Goal: Task Accomplishment & Management: Use online tool/utility

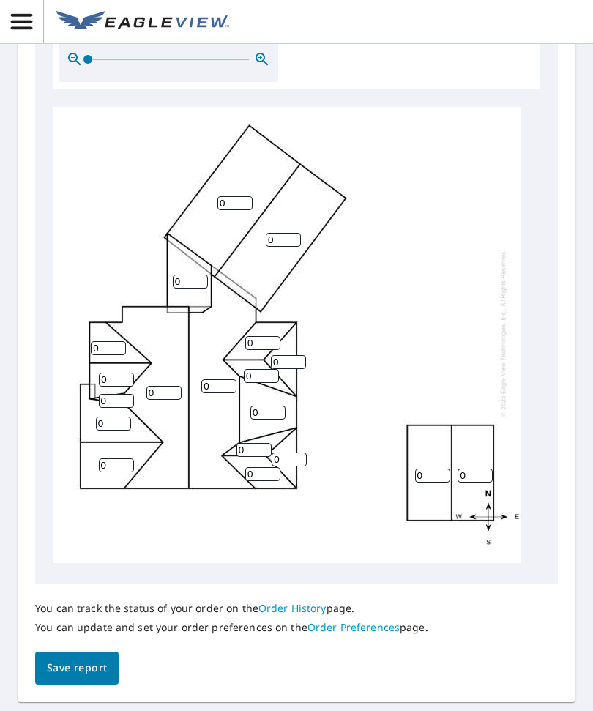
scroll to position [687, 0]
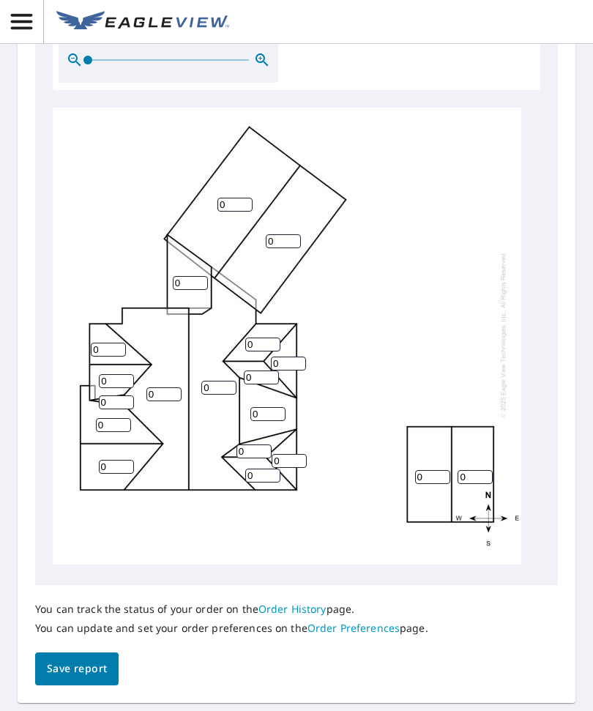
click at [537, 310] on div "0 0 0 0 0 0 0 0 0 0 0 0 0 0 0 0 0 0 0" at bounding box center [296, 338] width 487 height 460
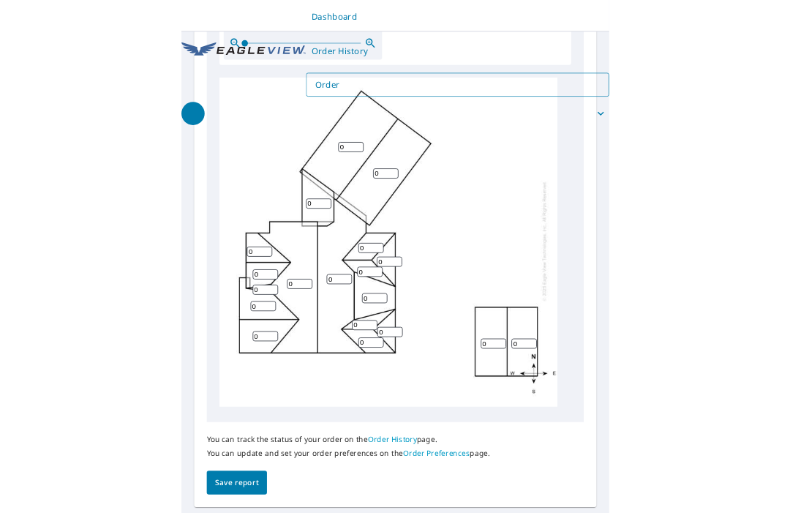
scroll to position [607, 0]
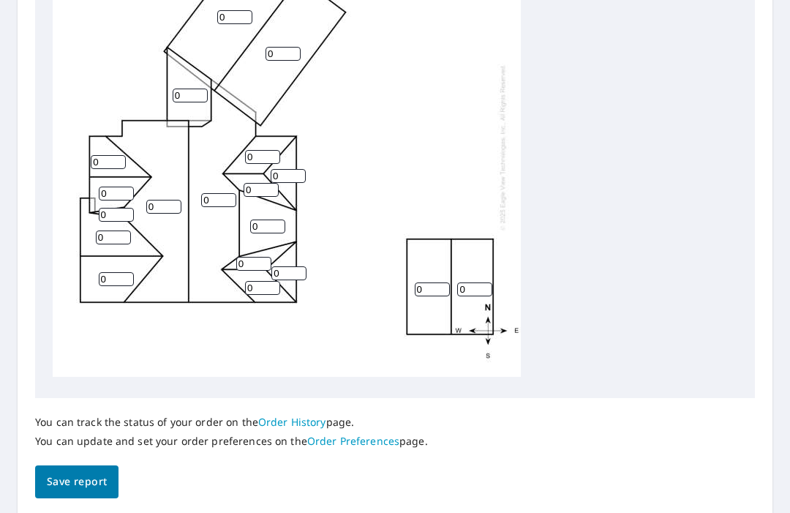
click at [3, 508] on div "Dashboard Order History Order Report Details View and edit your report informat…" at bounding box center [395, 256] width 790 height 513
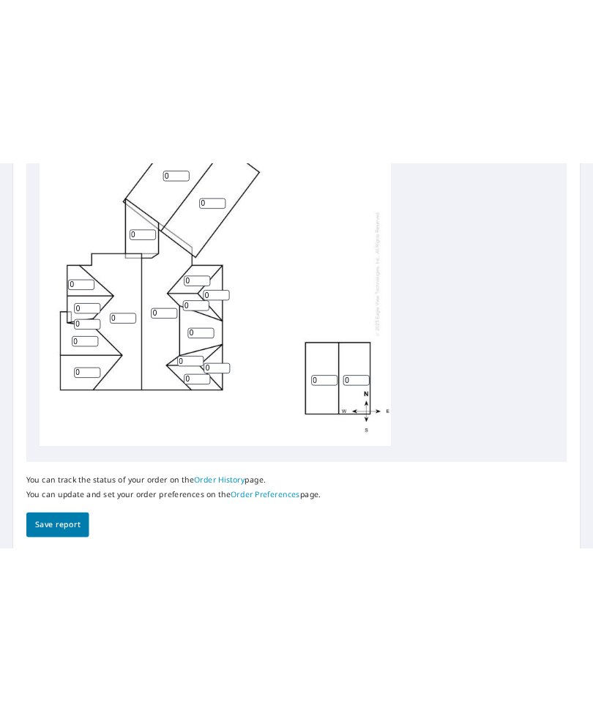
scroll to position [0, 0]
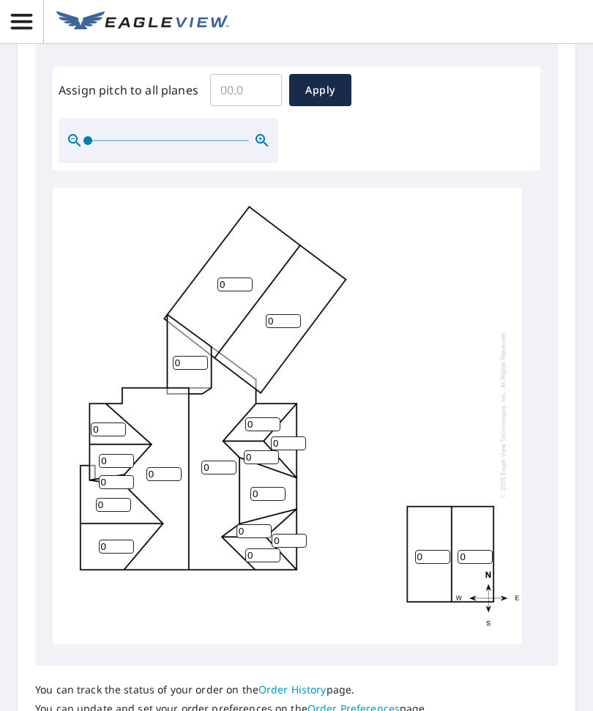
click at [433, 550] on input "0" at bounding box center [432, 557] width 35 height 14
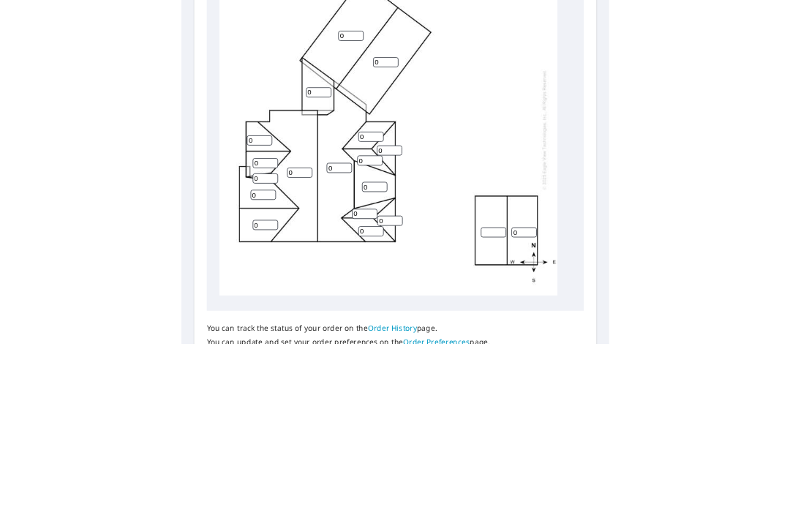
scroll to position [49, 0]
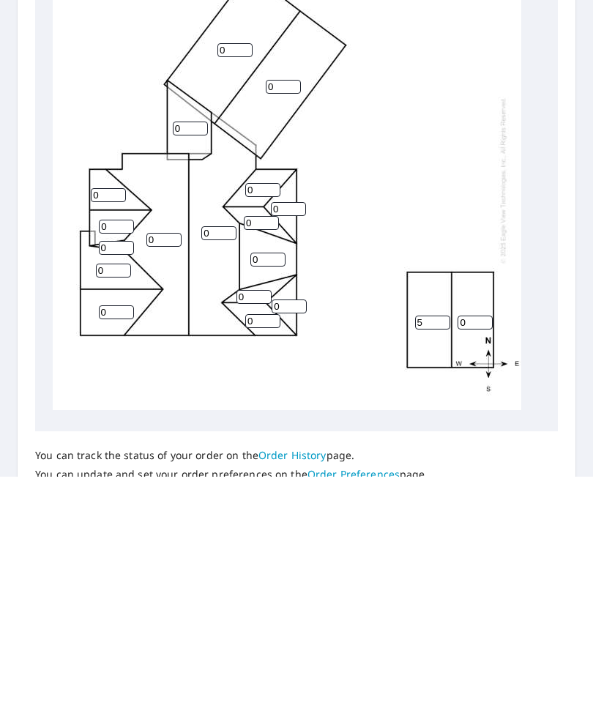
type input "5"
click at [493, 247] on div "0 0 0 0 5 0 0 0 0 0 0 0 0 0 0 0 0 0 0" at bounding box center [287, 414] width 468 height 460
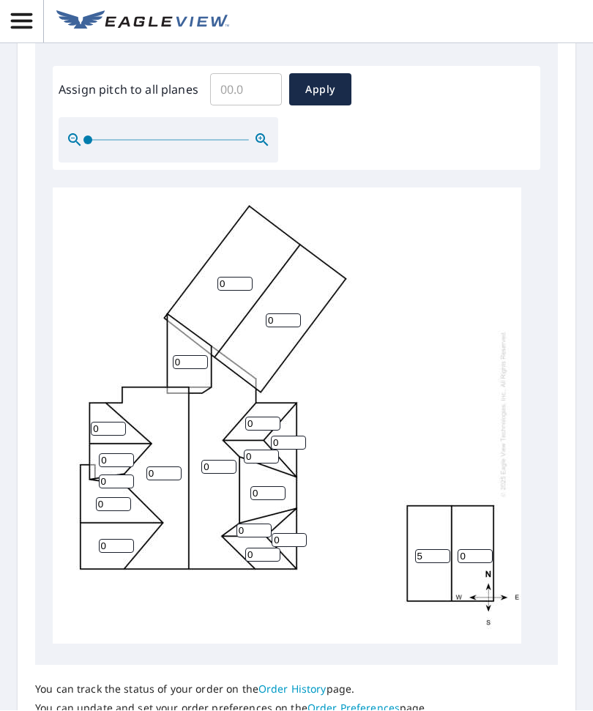
click at [471, 550] on input "0" at bounding box center [474, 557] width 35 height 14
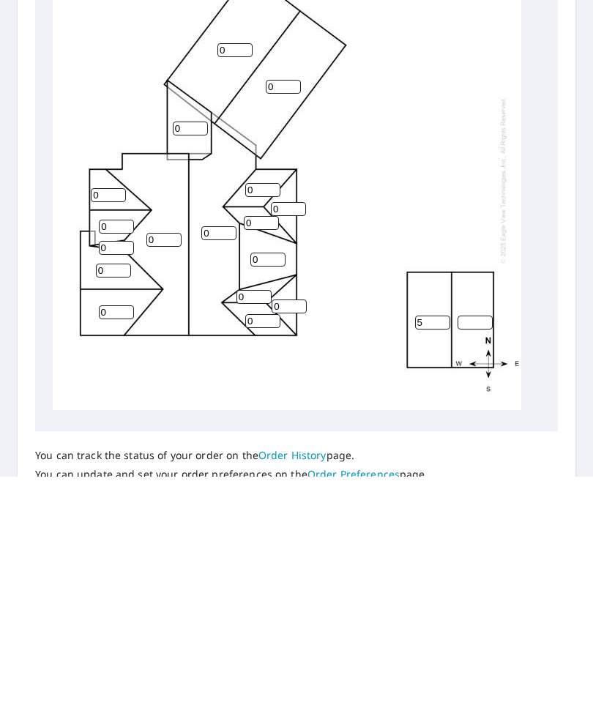
type input "5"
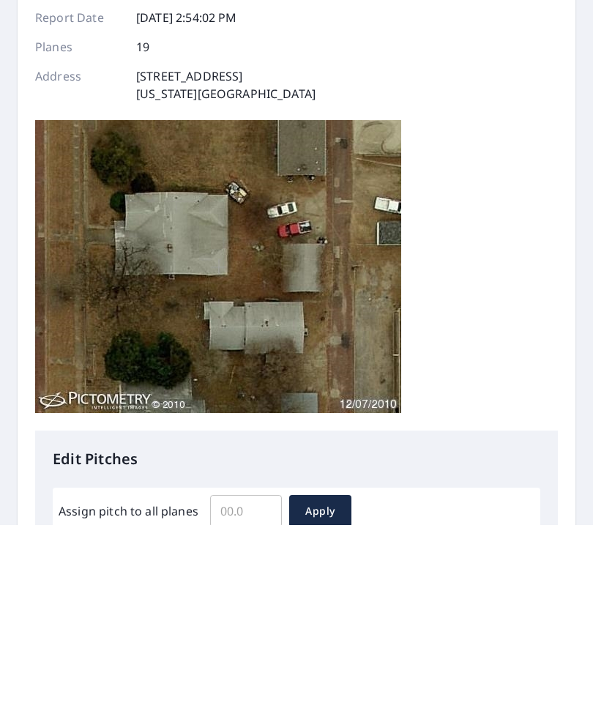
scroll to position [50, 0]
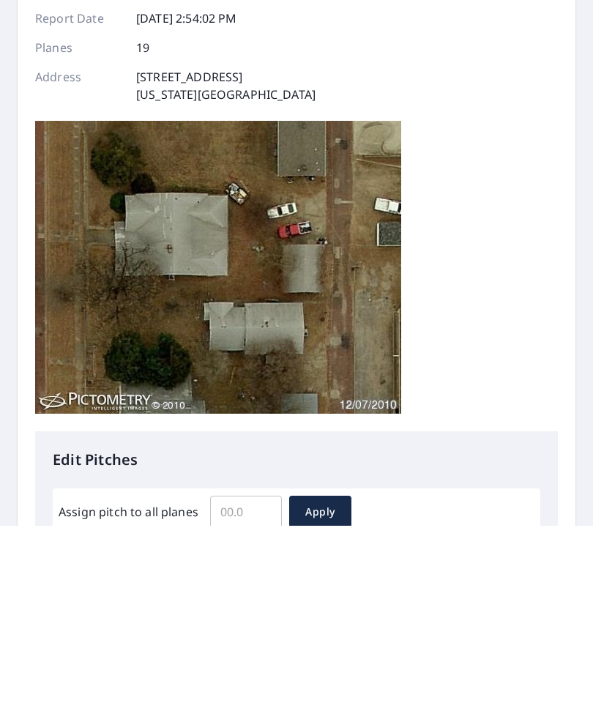
click at [250, 676] on input "Assign pitch to all planes" at bounding box center [246, 696] width 72 height 41
type input "4"
click at [318, 688] on span "Apply" at bounding box center [320, 697] width 39 height 18
type input "4"
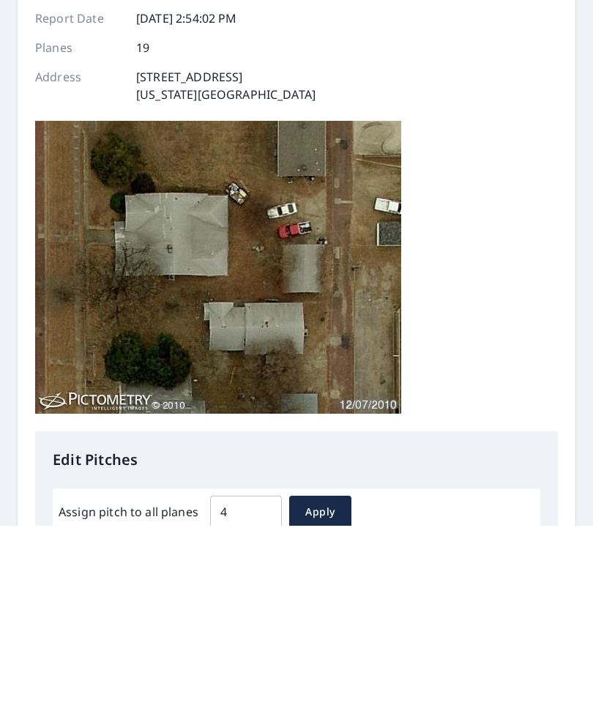
type input "4"
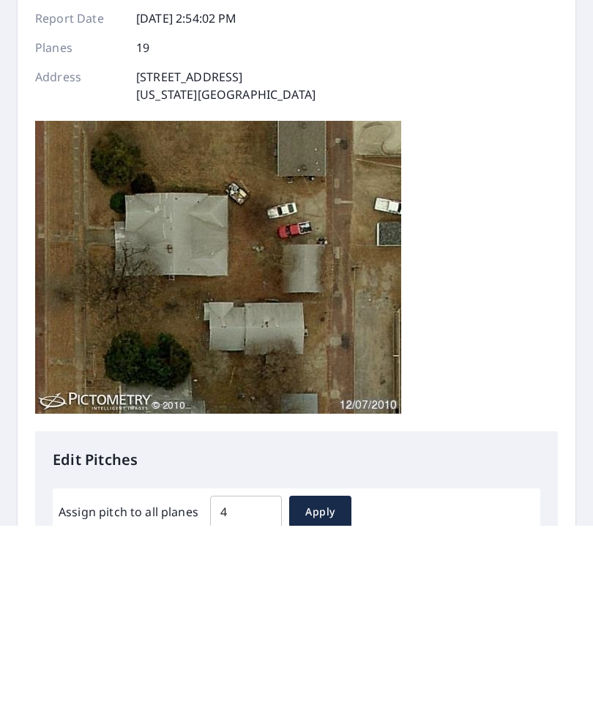
type input "4"
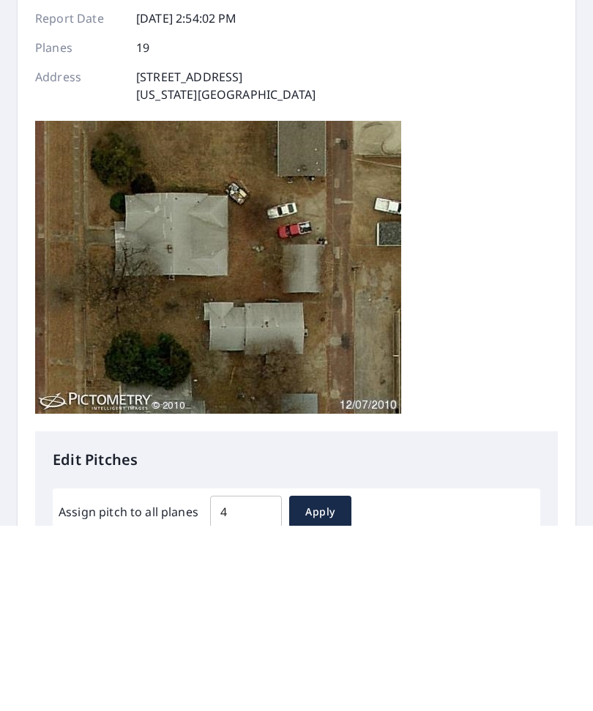
type input "4"
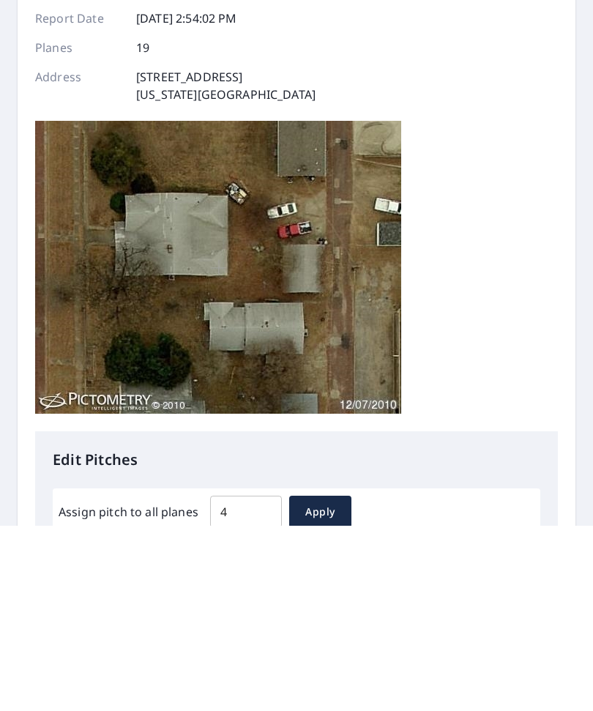
type input "4"
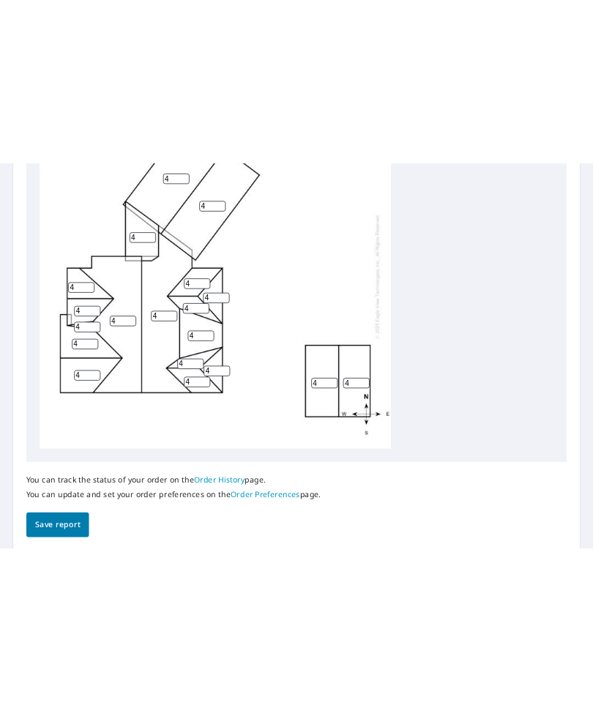
scroll to position [1, 0]
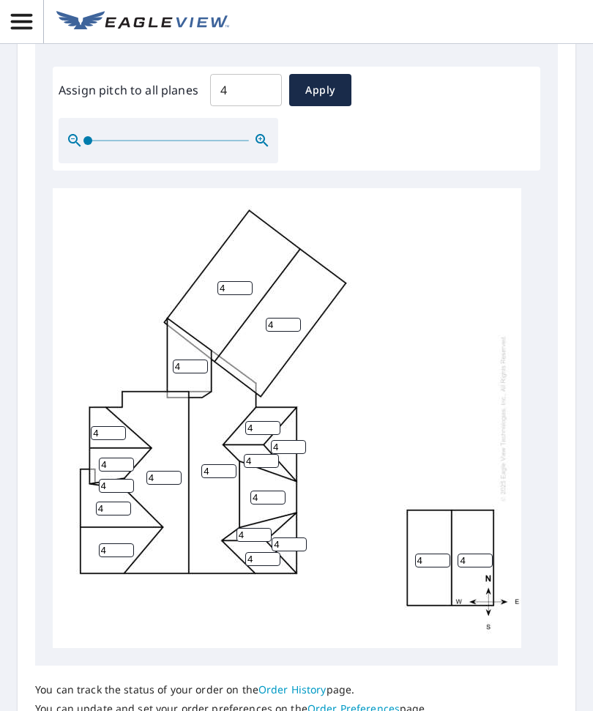
click at [283, 490] on input "4" at bounding box center [267, 497] width 35 height 14
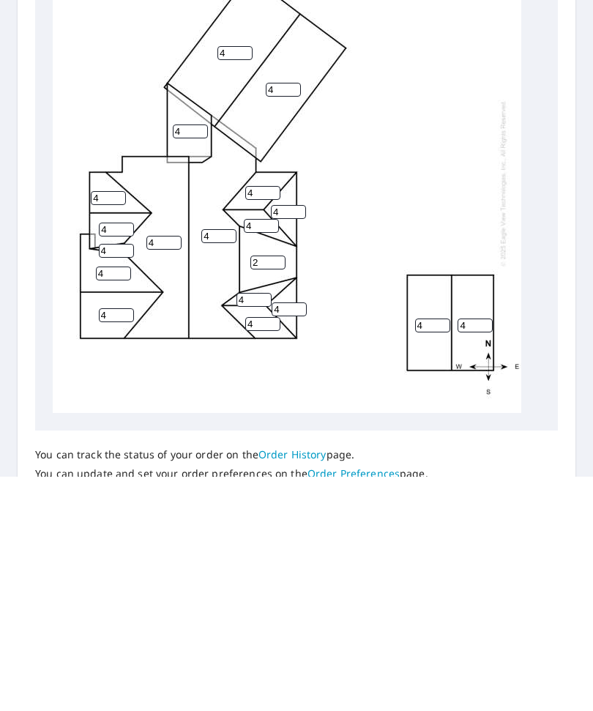
type input "2"
click at [133, 479] on input "4" at bounding box center [116, 486] width 35 height 14
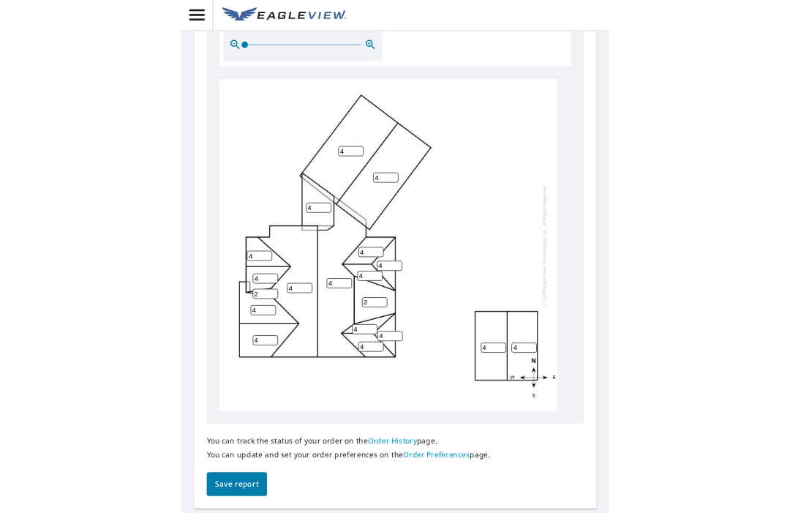
scroll to position [684, 0]
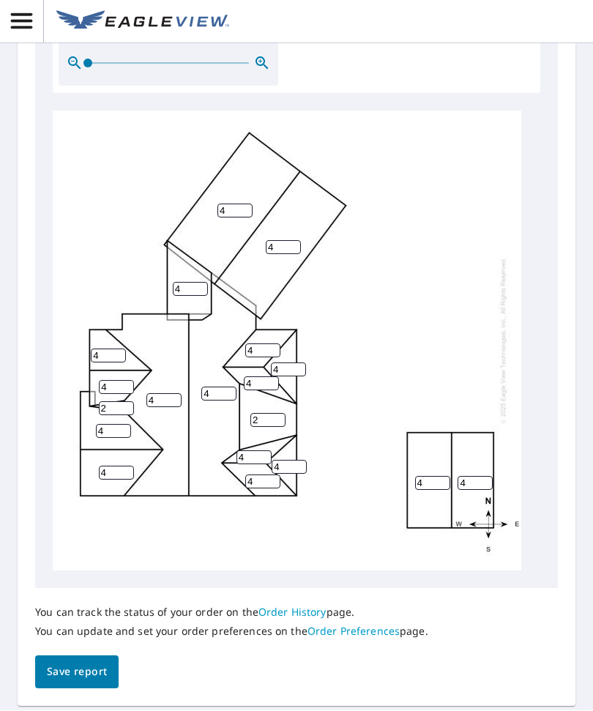
type input "2"
click at [83, 663] on span "Save report" at bounding box center [77, 672] width 60 height 18
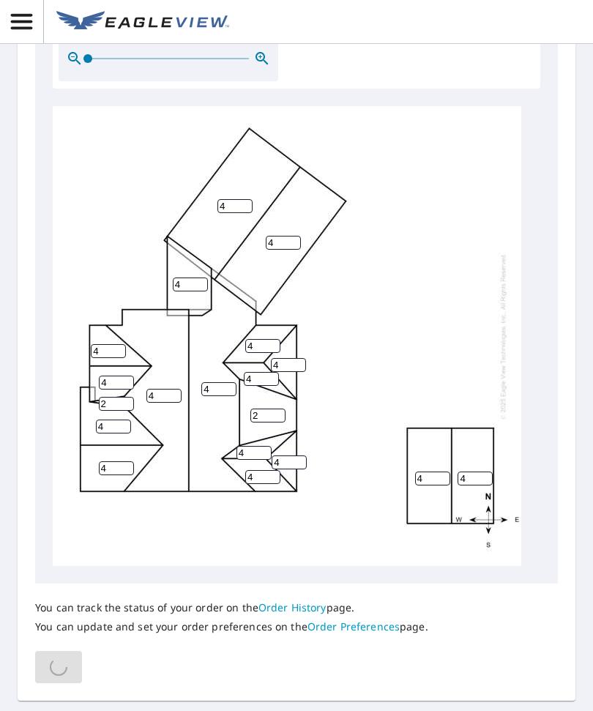
scroll to position [687, 0]
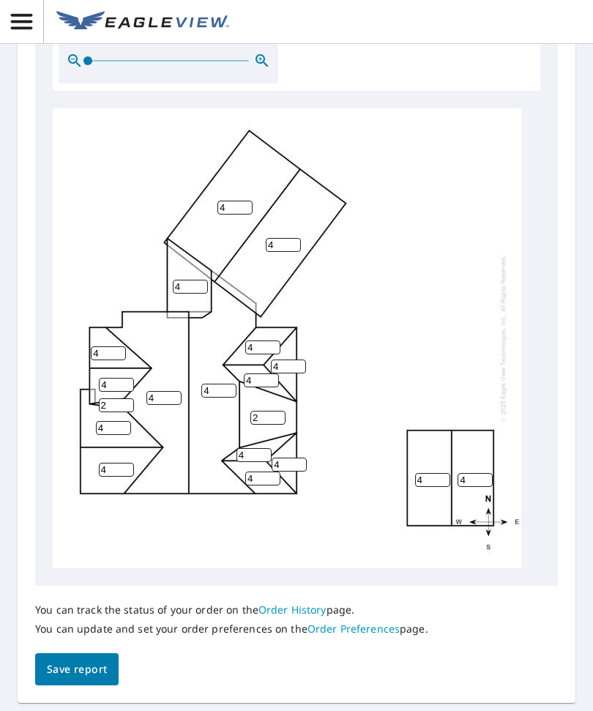
click at [89, 653] on button "Save report" at bounding box center [76, 669] width 83 height 33
click at [101, 660] on span "Save report" at bounding box center [77, 669] width 60 height 18
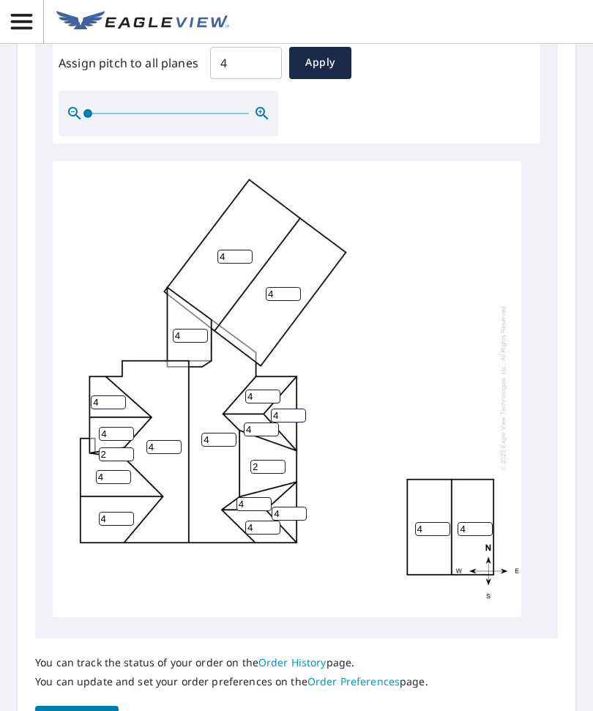
scroll to position [4, 0]
click at [81, 710] on span "Save report" at bounding box center [77, 722] width 60 height 18
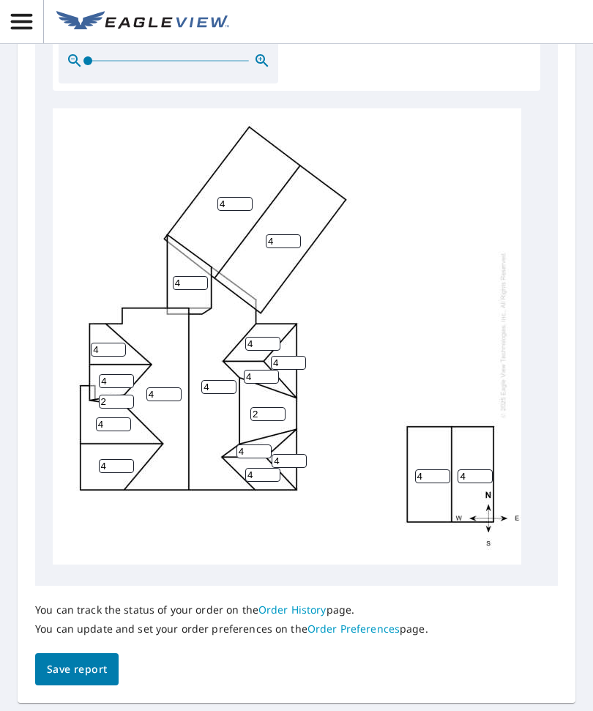
scroll to position [740, 0]
click at [84, 653] on button "Save report" at bounding box center [76, 669] width 83 height 33
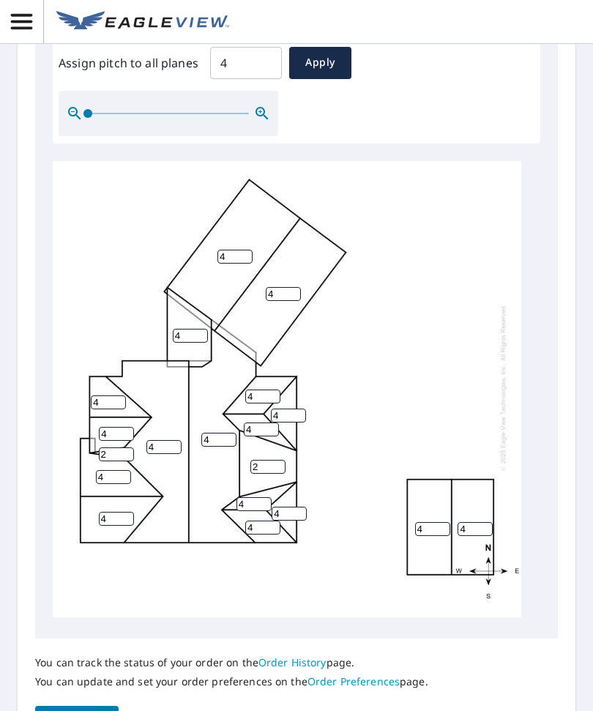
scroll to position [4, 0]
click at [100, 710] on span "Save report" at bounding box center [77, 722] width 60 height 18
click at [81, 710] on span "Save report" at bounding box center [77, 722] width 60 height 18
click at [96, 710] on span "Save report" at bounding box center [77, 722] width 60 height 18
click at [103, 640] on div "You can track the status of your order on the Order History page. You can updat…" at bounding box center [231, 671] width 393 height 67
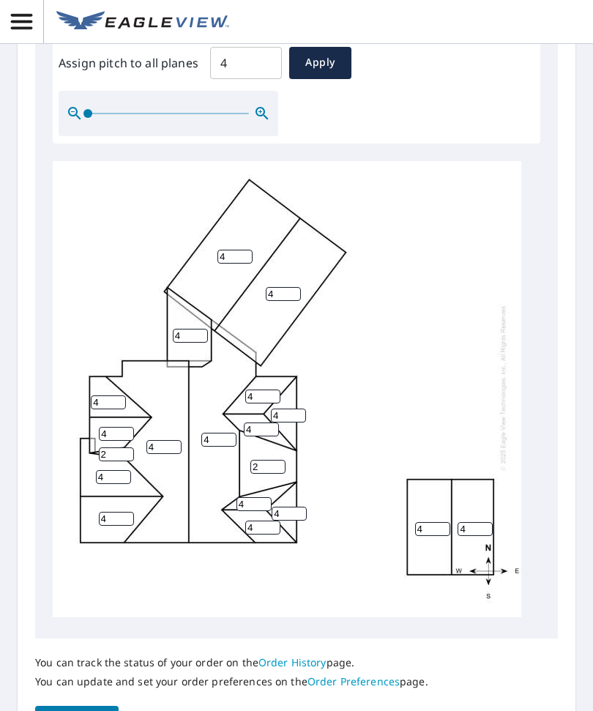
click at [77, 710] on span "Save report" at bounding box center [77, 722] width 60 height 18
click at [83, 706] on button "Save report" at bounding box center [76, 722] width 83 height 33
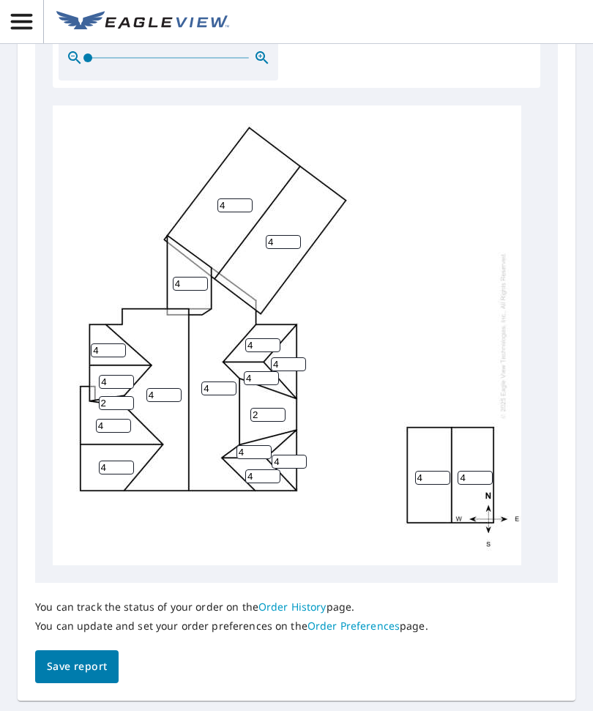
scroll to position [687, 0]
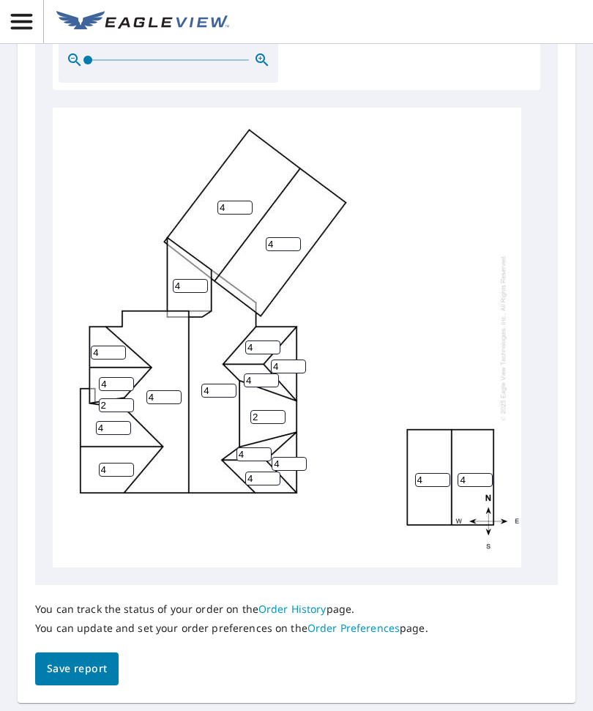
click at [86, 659] on span "Save report" at bounding box center [77, 668] width 60 height 18
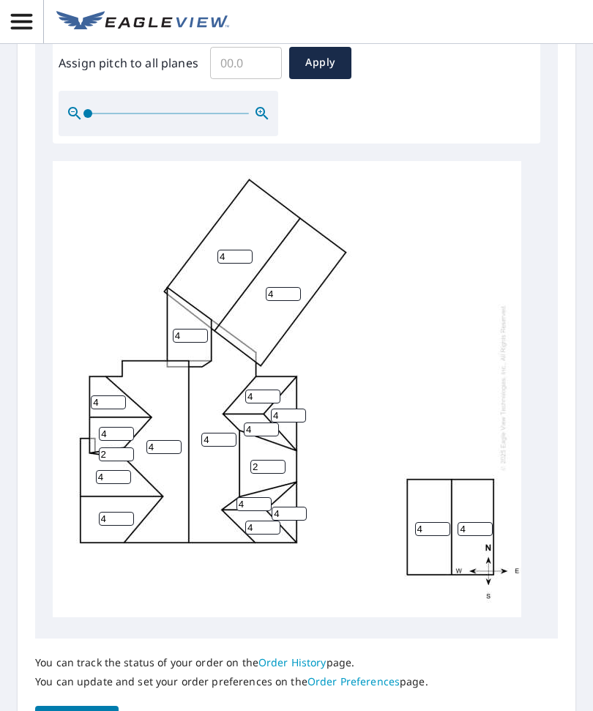
scroll to position [4, 0]
click at [96, 710] on span "Save report" at bounding box center [77, 722] width 60 height 18
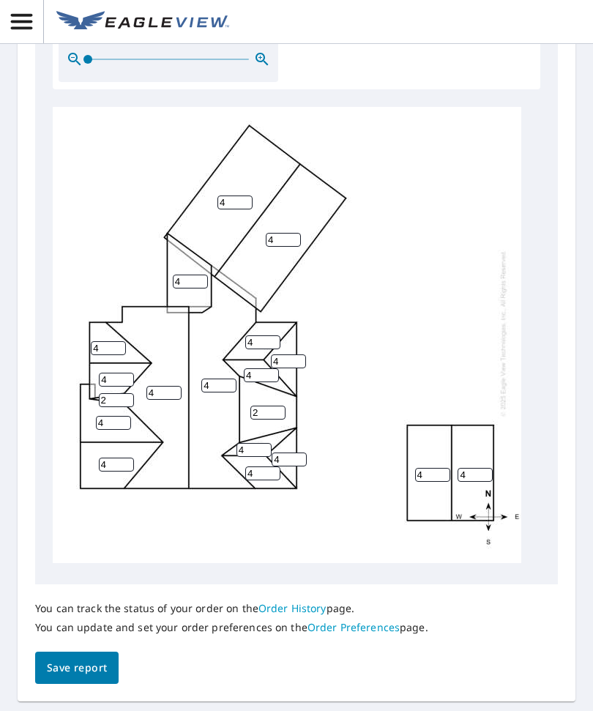
scroll to position [740, 0]
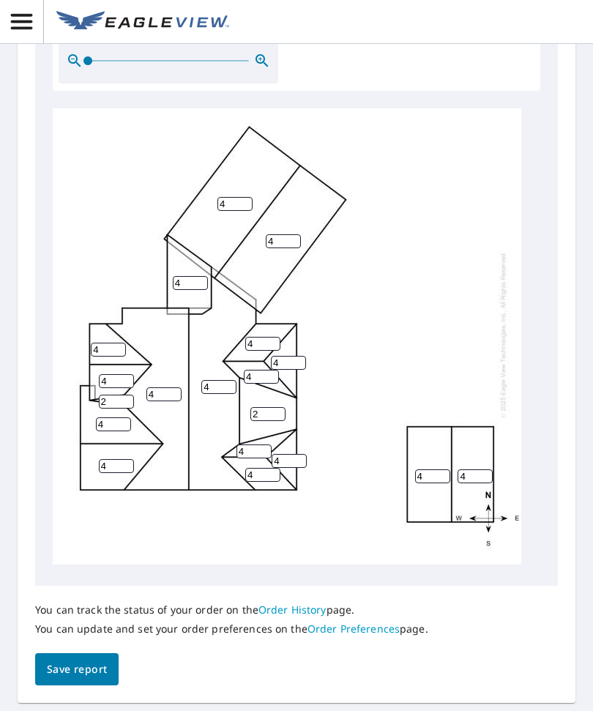
click at [89, 660] on span "Save report" at bounding box center [77, 669] width 60 height 18
click at [86, 659] on span "Save report" at bounding box center [77, 668] width 60 height 18
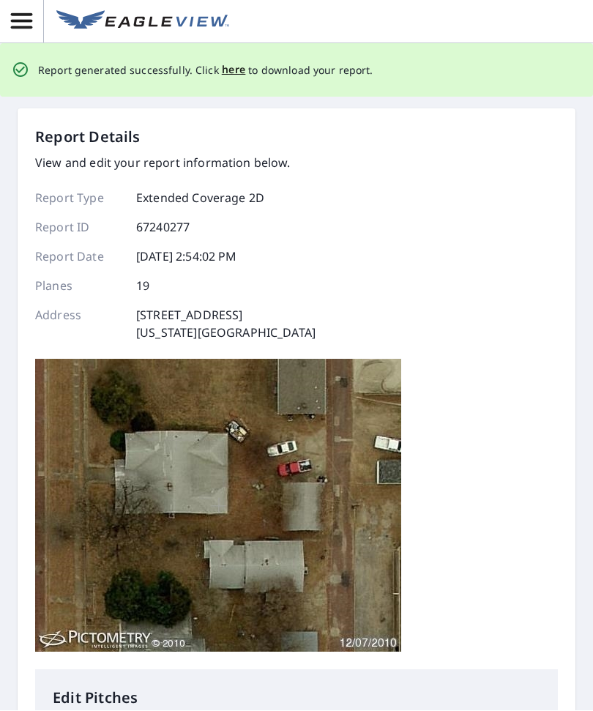
scroll to position [0, 0]
click at [228, 64] on span "here" at bounding box center [234, 70] width 24 height 18
